Goal: Task Accomplishment & Management: Manage account settings

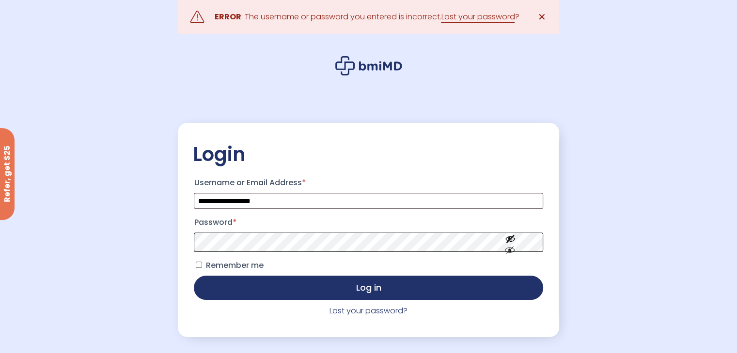
click at [194, 276] on button "Log in" at bounding box center [368, 288] width 349 height 24
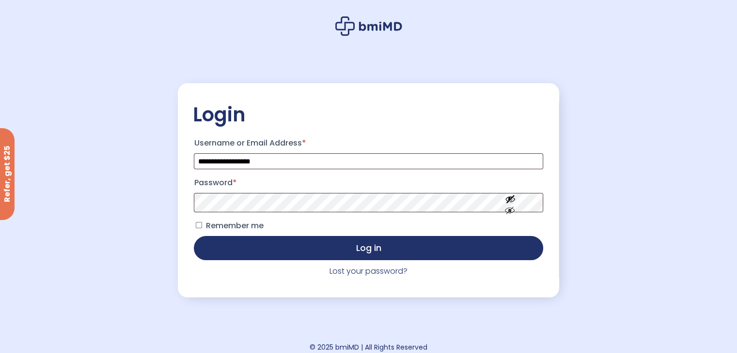
scroll to position [48, 0]
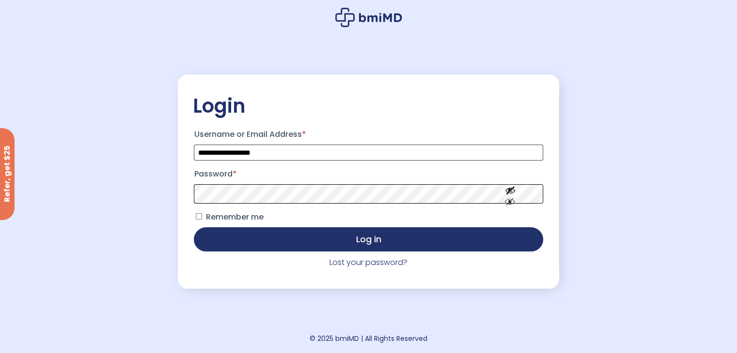
click at [194, 228] on button "Log in" at bounding box center [368, 240] width 349 height 24
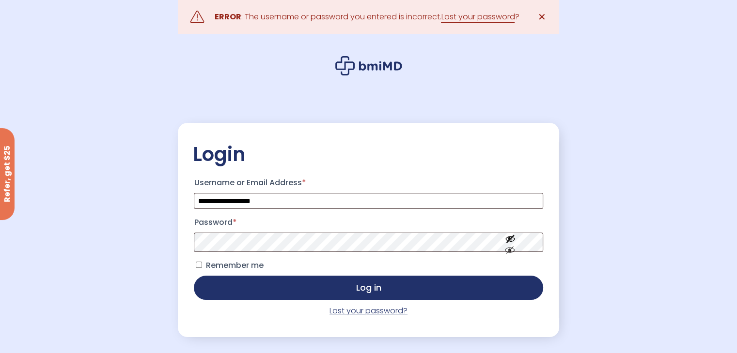
click at [371, 310] on link "Lost your password?" at bounding box center [368, 311] width 78 height 11
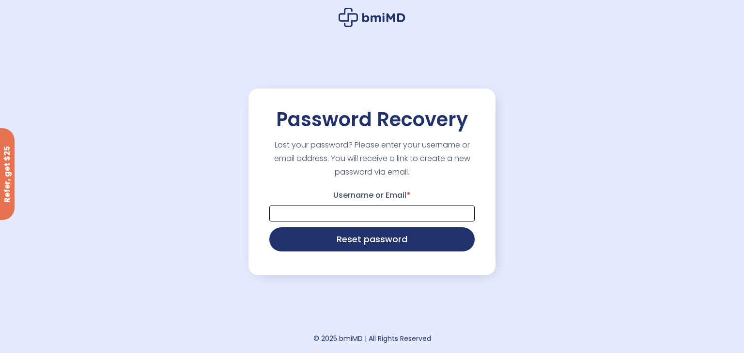
click at [404, 218] on input "Username or Email *" at bounding box center [371, 214] width 205 height 16
type input "**********"
click at [269, 228] on button "Reset password" at bounding box center [371, 240] width 205 height 24
